Goal: Task Accomplishment & Management: Use online tool/utility

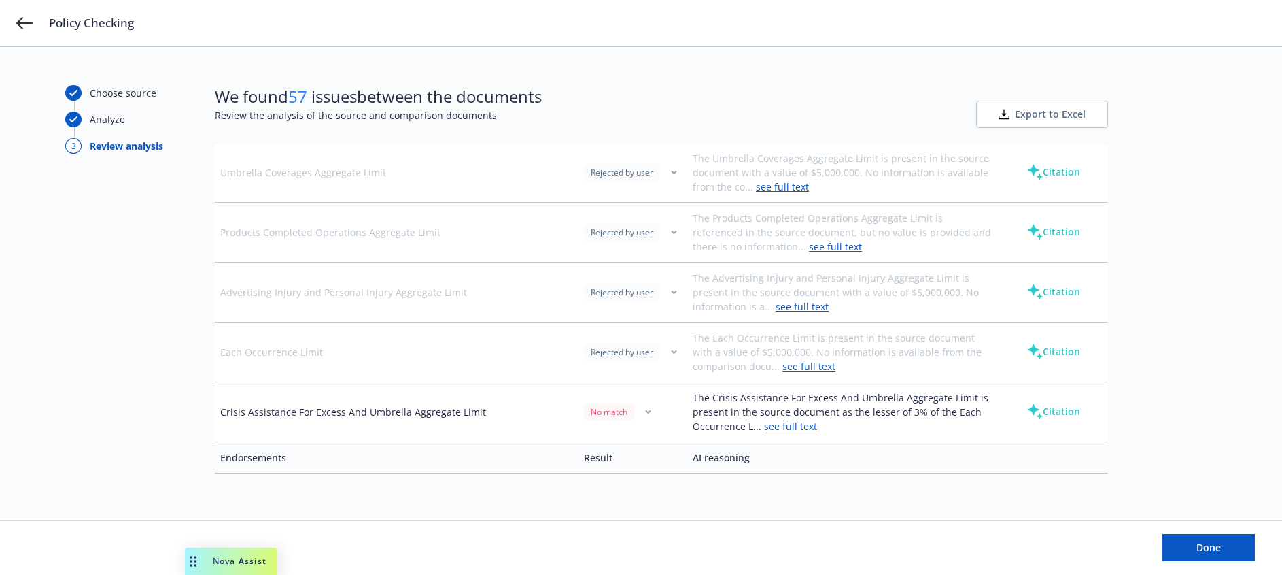
scroll to position [1147, 0]
click at [35, 35] on div "Policy Checking" at bounding box center [641, 23] width 1282 height 46
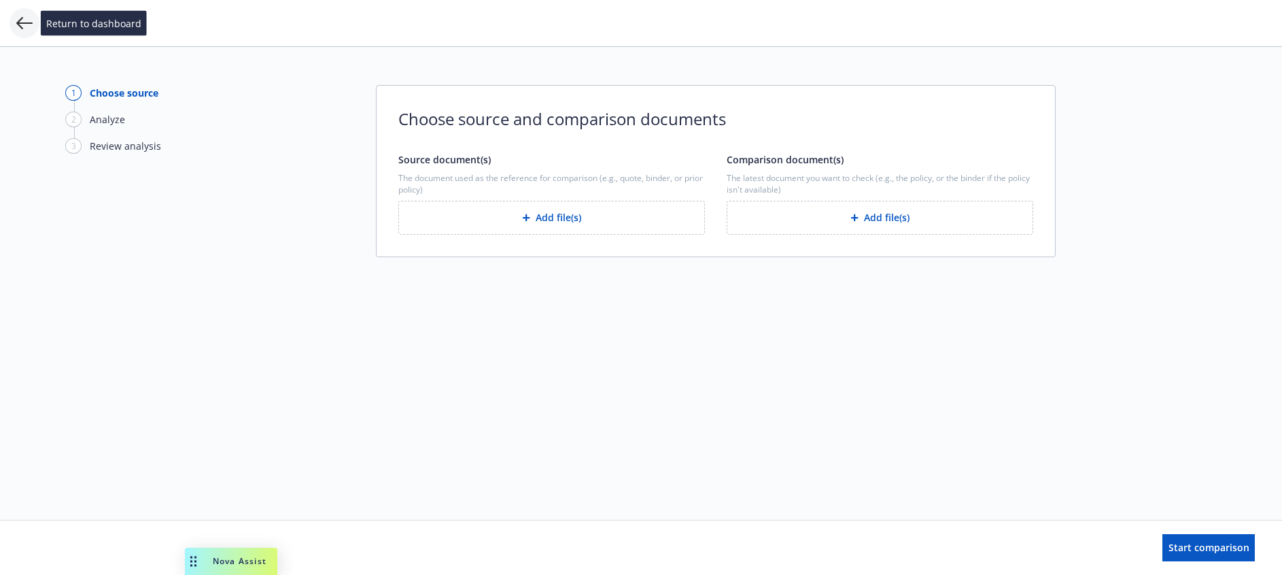
click at [29, 23] on icon at bounding box center [24, 23] width 16 height 12
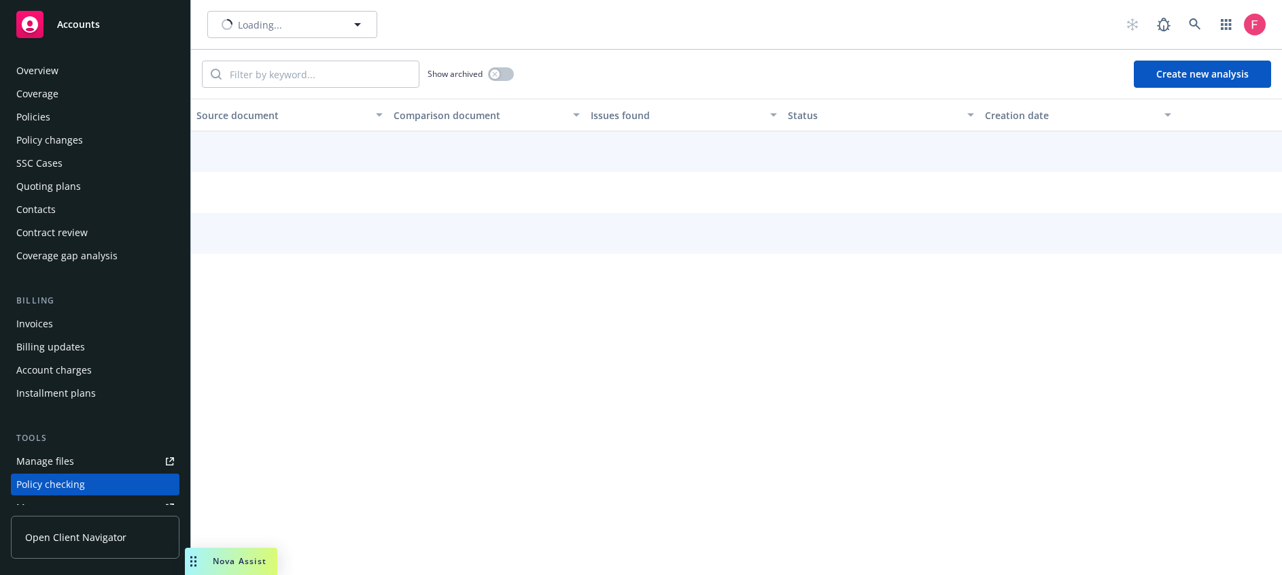
scroll to position [175, 0]
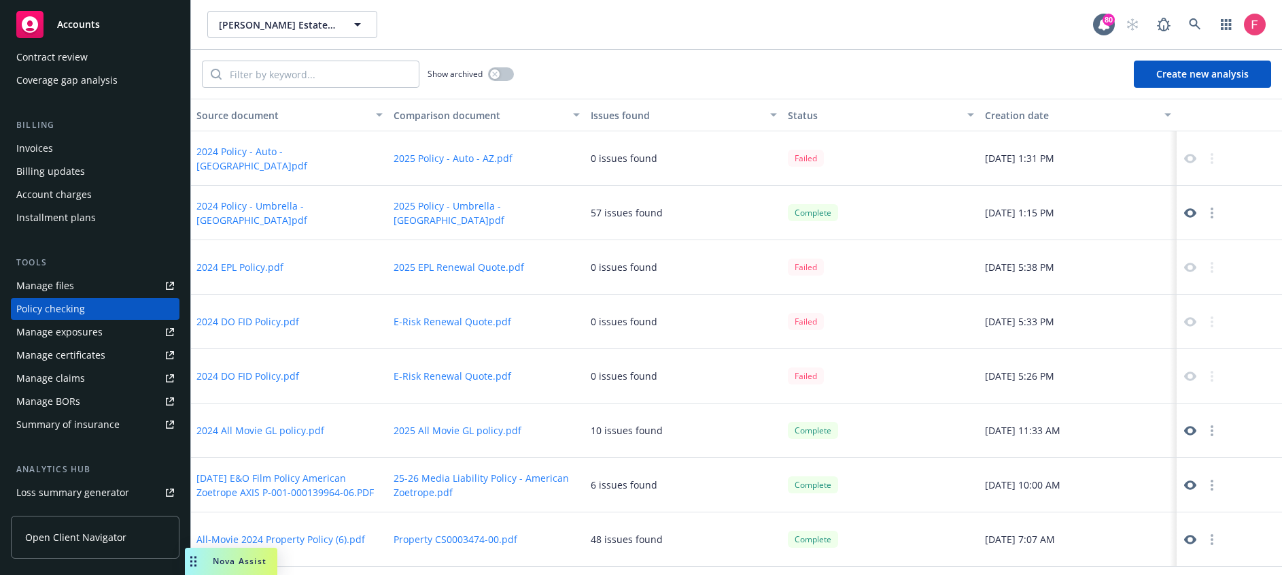
click at [304, 216] on button "2024 Policy - Umbrella - AZ.pdf" at bounding box center [289, 213] width 186 height 29
click at [423, 213] on button "2025 Policy - Umbrella - AZ.pdf" at bounding box center [487, 213] width 186 height 29
